Goal: Browse casually: Explore the website without a specific task or goal

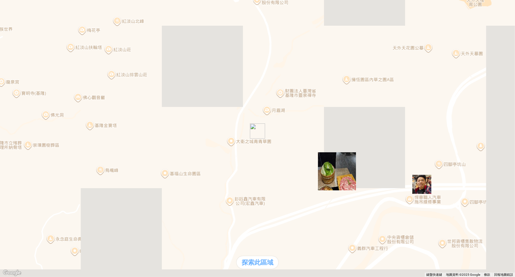
click at [33, 130] on div "支援前線" at bounding box center [18, 126] width 30 height 7
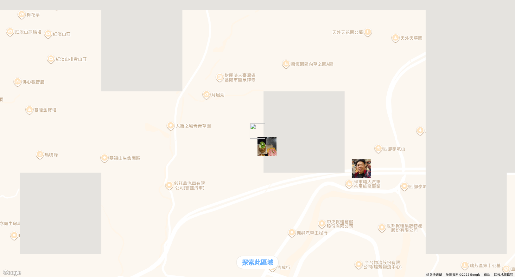
click at [33, 123] on div "熱門口袋名單" at bounding box center [18, 120] width 30 height 7
click at [33, 130] on div "支援前線" at bounding box center [18, 126] width 30 height 7
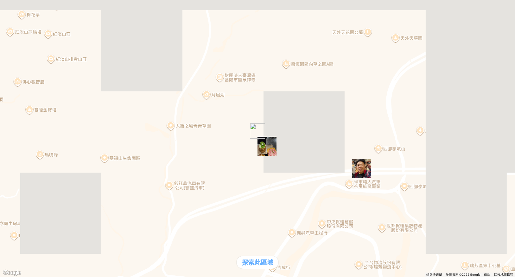
scroll to position [0, 0]
click at [33, 123] on div "熱門口袋名單" at bounding box center [18, 120] width 30 height 7
click at [65, 123] on div "熱門口袋名單" at bounding box center [258, 120] width 510 height 7
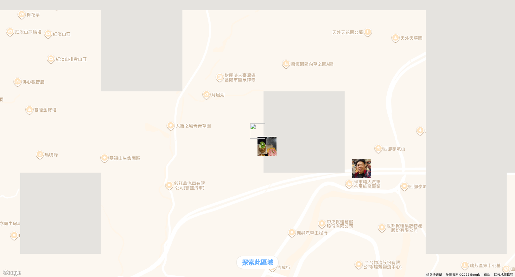
drag, startPoint x: 52, startPoint y: 268, endPoint x: 61, endPoint y: 268, distance: 8.9
click at [33, 123] on div "熱門口袋名單" at bounding box center [18, 120] width 30 height 7
click at [48, 123] on div "熱門口袋名單" at bounding box center [258, 120] width 510 height 7
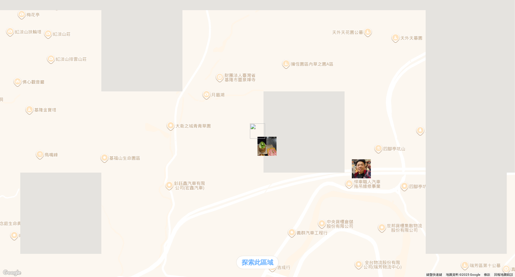
click at [55, 143] on div "熱門口袋名單 支援前線 熱門卡片 通知" at bounding box center [258, 130] width 510 height 27
click at [54, 123] on div "熱門口袋名單" at bounding box center [258, 120] width 510 height 7
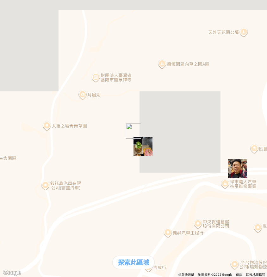
click at [23, 123] on div "熱門口袋名單" at bounding box center [134, 120] width 262 height 7
click at [29, 123] on div "熱門口袋名單" at bounding box center [134, 120] width 262 height 7
click at [33, 130] on div "支援前線" at bounding box center [18, 126] width 30 height 7
drag, startPoint x: 10, startPoint y: 12, endPoint x: 15, endPoint y: 64, distance: 52.5
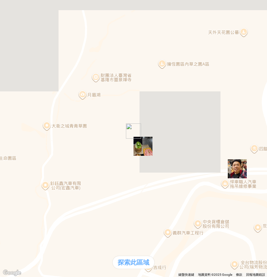
click at [31, 143] on div "熱門口袋名單 支援前線 熱門卡片 通知" at bounding box center [18, 130] width 30 height 27
click at [22, 123] on div "熱門口袋名單" at bounding box center [18, 120] width 30 height 7
click at [21, 123] on div "熱門口袋名單" at bounding box center [134, 120] width 262 height 7
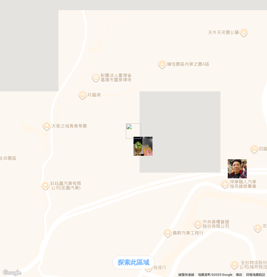
click at [146, 145] on img "" at bounding box center [143, 146] width 19 height 19
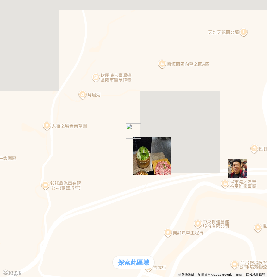
click at [20, 123] on div "熱門口袋名單" at bounding box center [18, 120] width 30 height 7
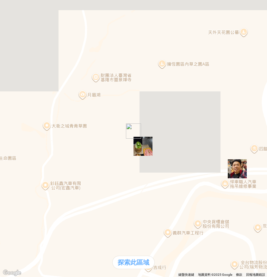
click at [30, 123] on div "熱門口袋名單" at bounding box center [134, 120] width 262 height 7
click at [23, 123] on div "熱門口袋名單" at bounding box center [134, 120] width 262 height 7
click at [34, 123] on div "熱門口袋名單" at bounding box center [134, 120] width 262 height 7
click at [24, 123] on div "熱門口袋名單" at bounding box center [134, 120] width 262 height 7
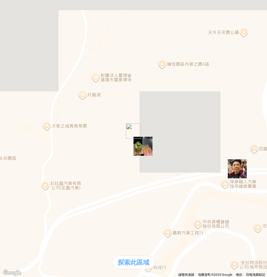
click at [29, 123] on div "熱門口袋名單" at bounding box center [134, 120] width 262 height 7
click at [19, 123] on div "熱門口袋名單" at bounding box center [134, 120] width 262 height 7
click at [34, 123] on div "熱門口袋名單" at bounding box center [134, 120] width 262 height 7
click at [37, 123] on div "熱門口袋名單" at bounding box center [134, 120] width 262 height 7
click at [31, 123] on div "熱門口袋名單" at bounding box center [134, 120] width 262 height 7
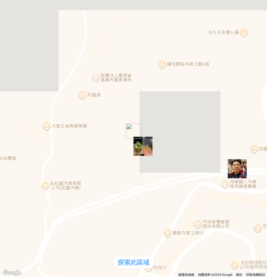
click at [33, 123] on div "熱門口袋名單" at bounding box center [134, 120] width 262 height 7
click at [241, 177] on img "" at bounding box center [237, 168] width 19 height 19
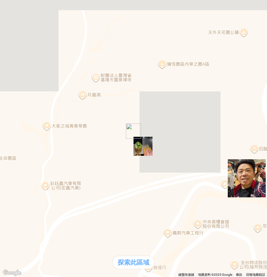
click at [27, 123] on div "熱門口袋名單" at bounding box center [18, 120] width 30 height 7
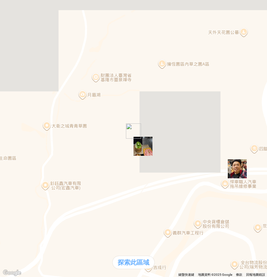
click at [23, 123] on div "熱門口袋名單" at bounding box center [134, 120] width 262 height 7
click at [28, 123] on div "熱門口袋名單" at bounding box center [134, 120] width 262 height 7
